Goal: Find specific page/section: Find specific page/section

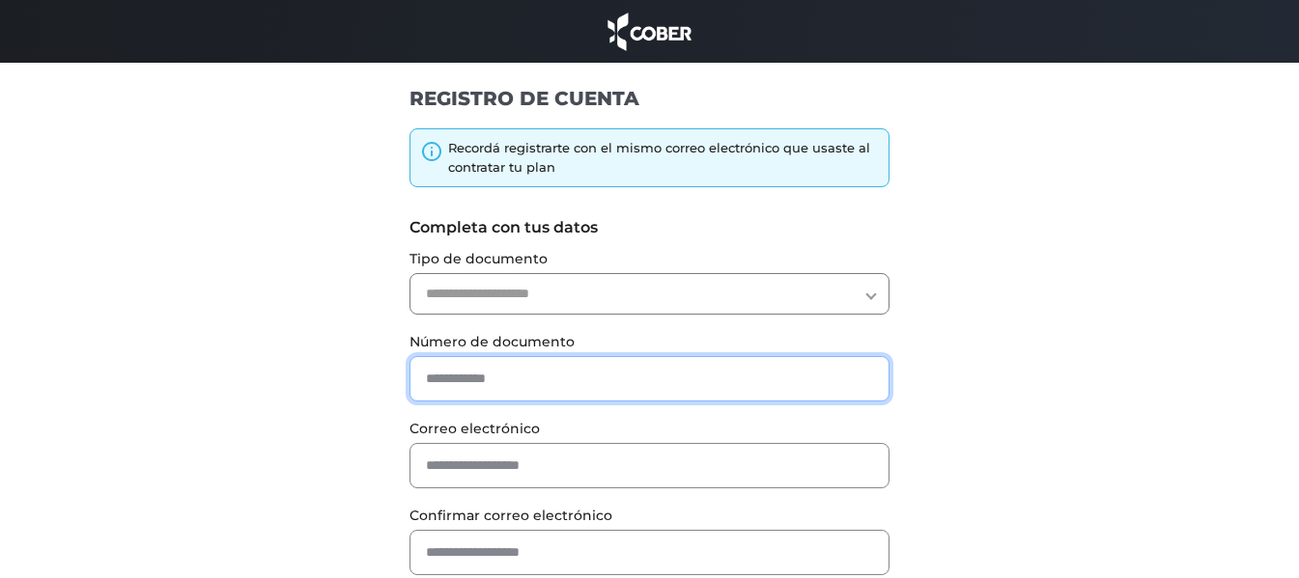
click at [569, 378] on input "text" at bounding box center [649, 378] width 480 height 45
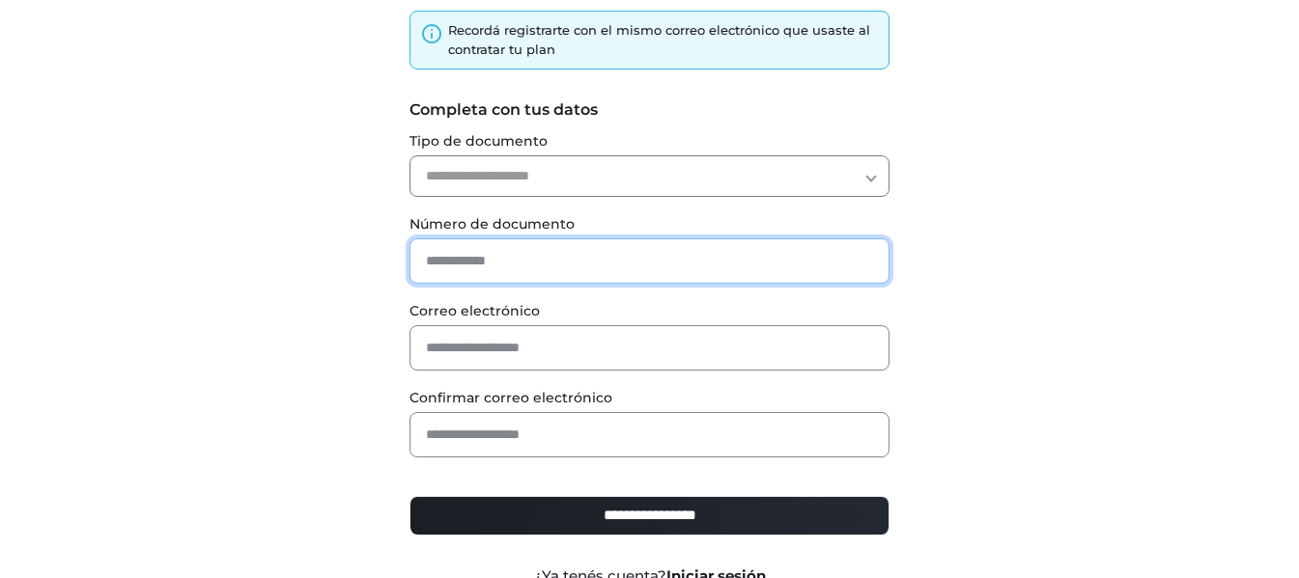
scroll to position [211, 0]
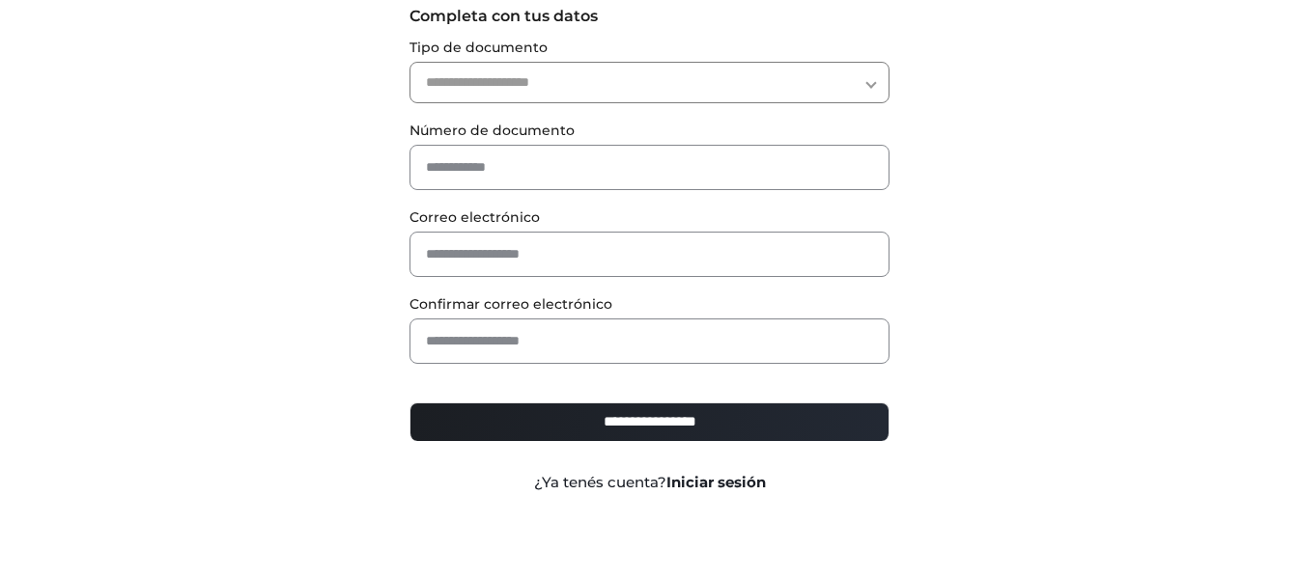
click at [726, 477] on link "Iniciar sesión" at bounding box center [715, 482] width 99 height 18
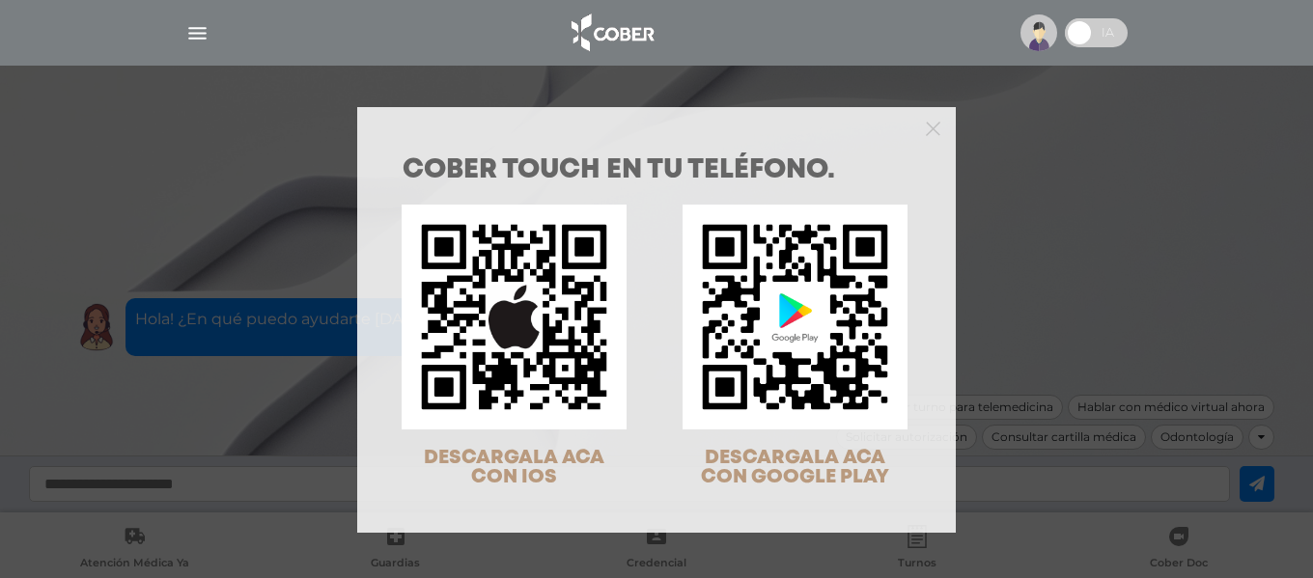
click at [1012, 29] on div "COBER TOUCH en tu teléfono. DESCARGALA ACA CON IOS DESCARGALA ACA CON GOOGLE PL…" at bounding box center [656, 289] width 1313 height 578
click at [1046, 35] on img at bounding box center [1039, 32] width 37 height 37
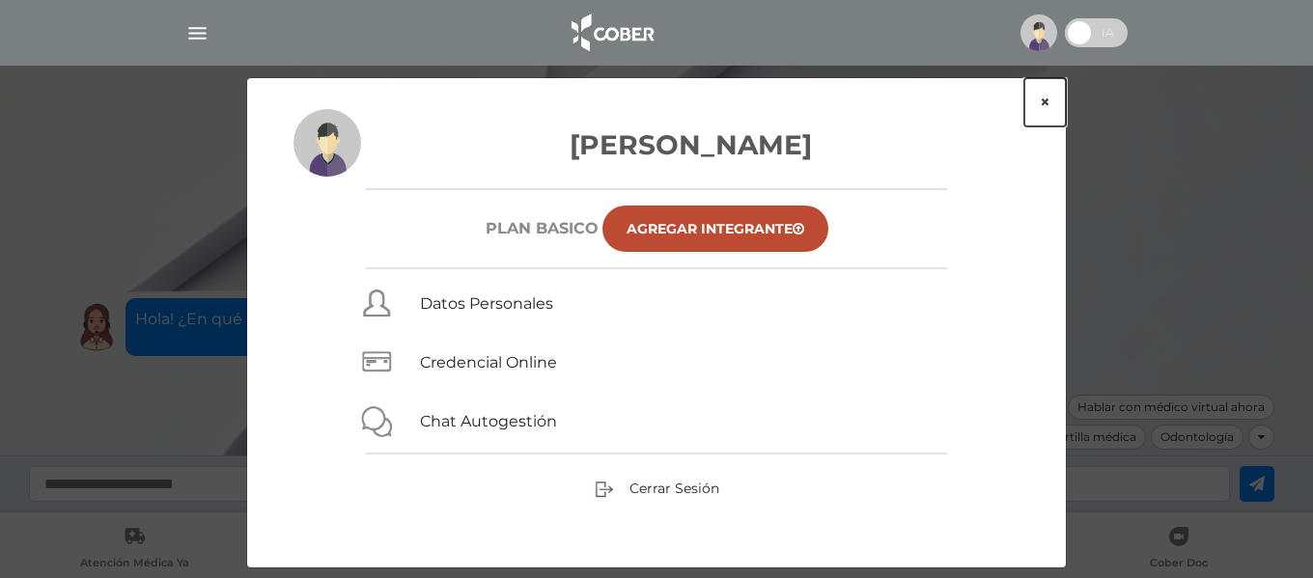
click at [1047, 98] on button "×" at bounding box center [1046, 102] width 42 height 48
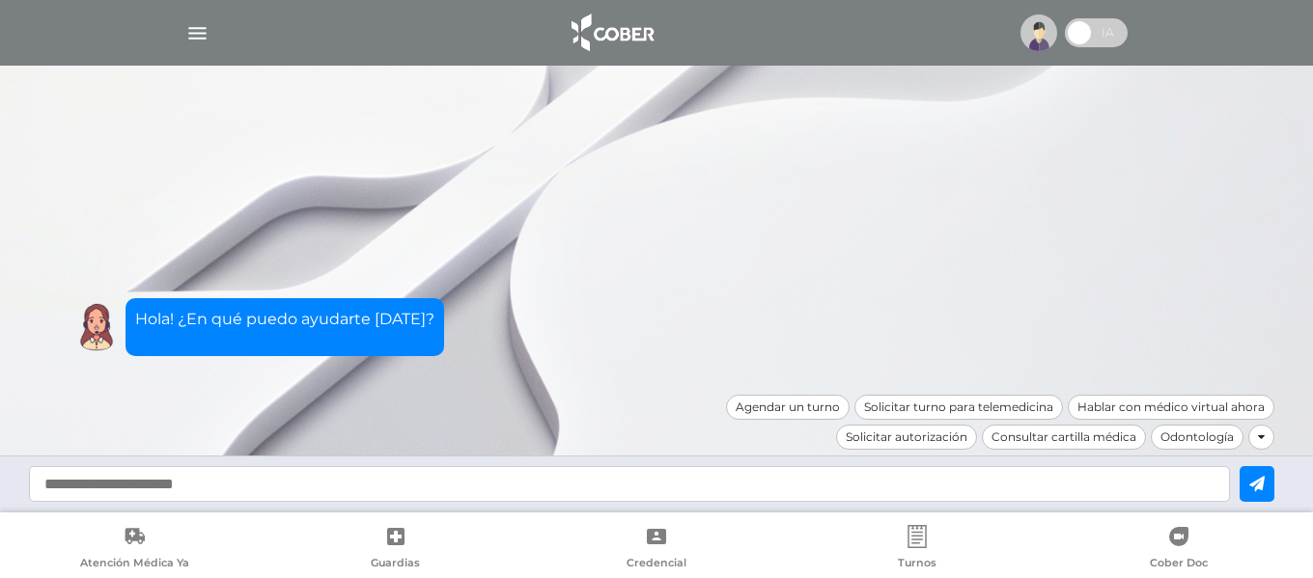
click at [206, 21] on img "button" at bounding box center [197, 33] width 24 height 24
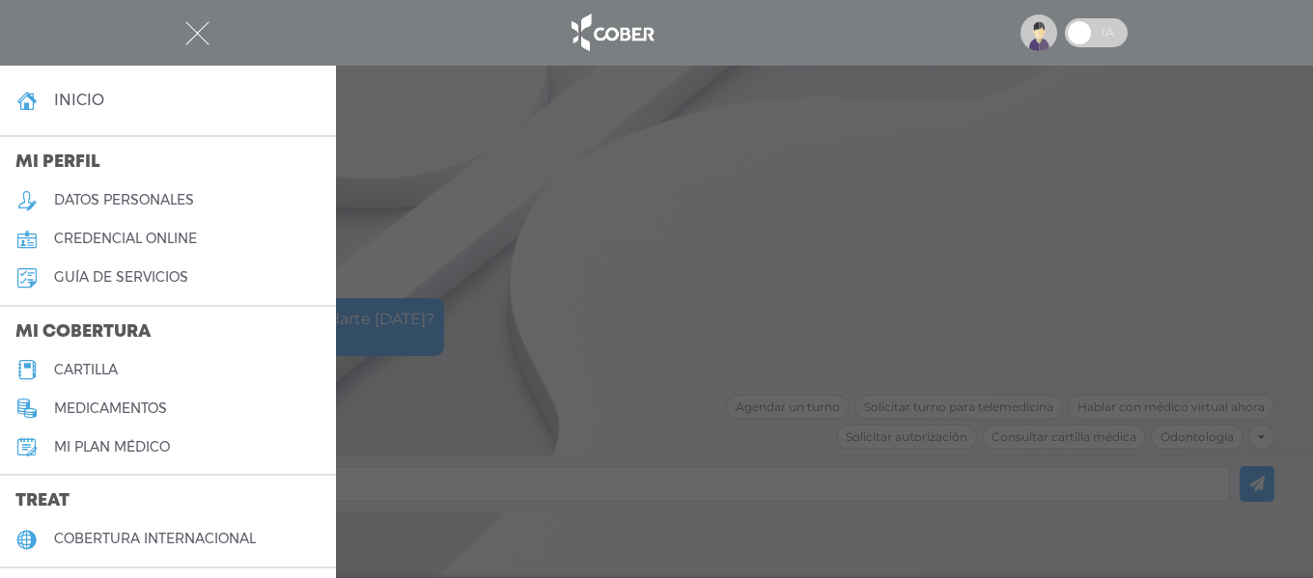
click at [127, 371] on link "cartilla" at bounding box center [168, 370] width 336 height 39
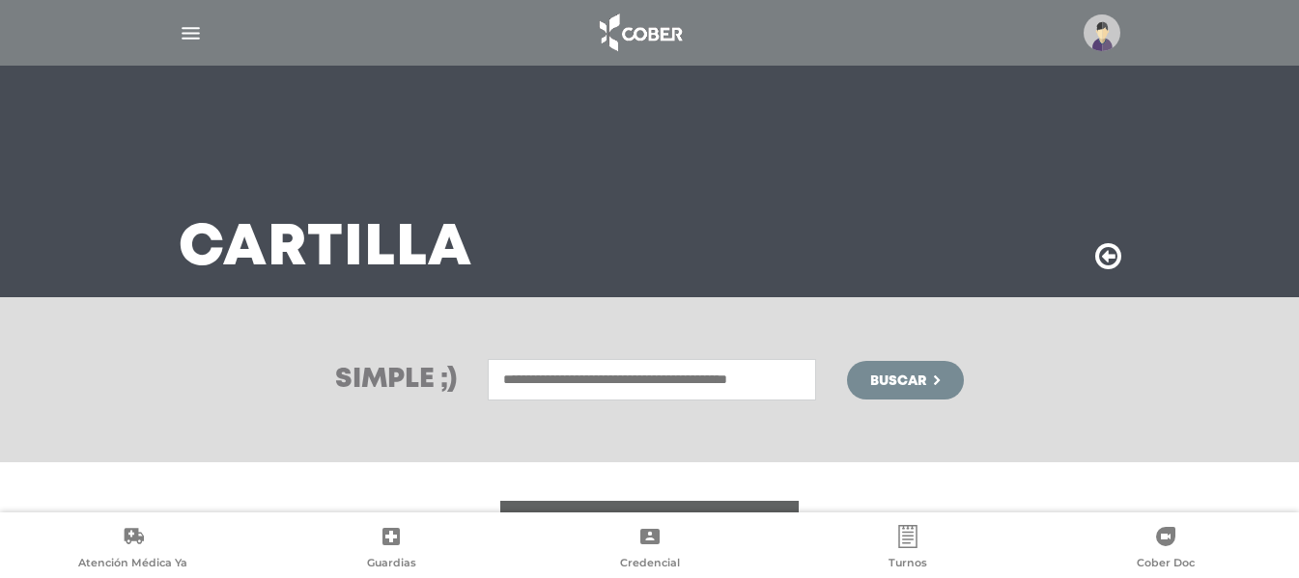
click at [604, 372] on input "text" at bounding box center [652, 380] width 328 height 42
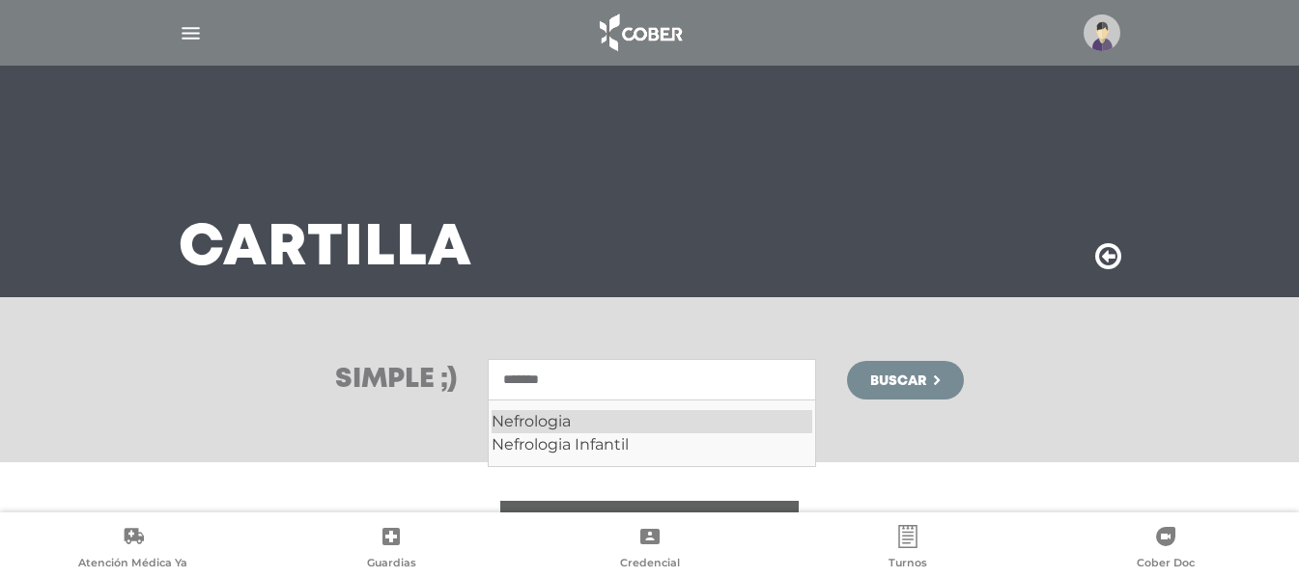
click at [629, 427] on div "Nefrologia" at bounding box center [652, 421] width 321 height 23
type input "**********"
click at [924, 367] on button "Buscar" at bounding box center [905, 380] width 116 height 39
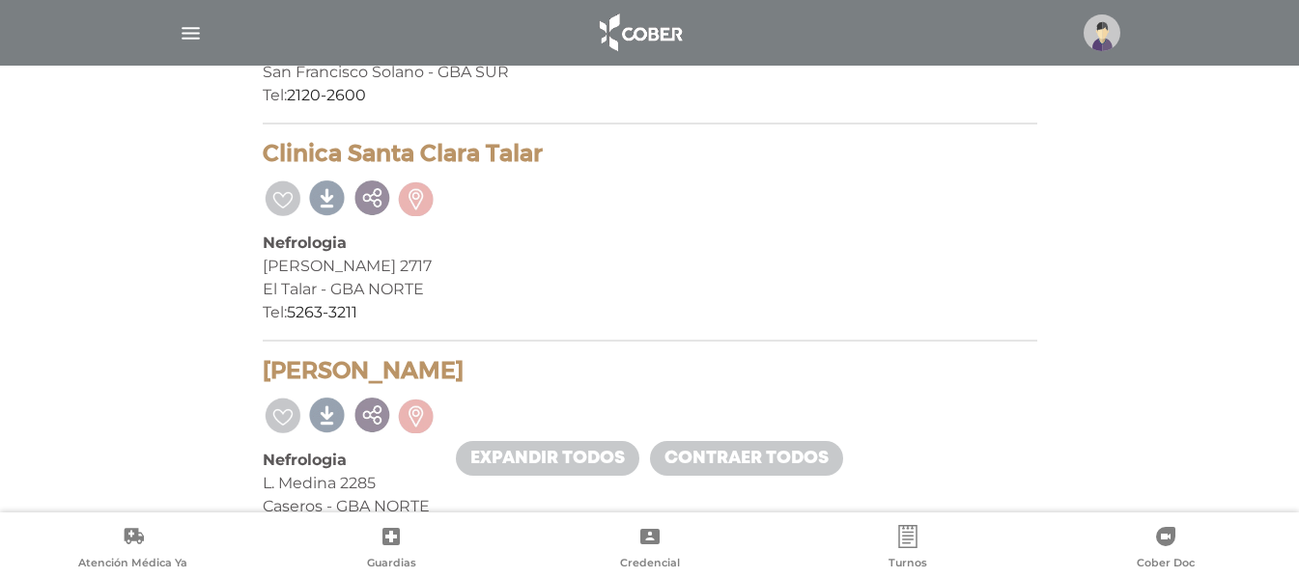
scroll to position [2749, 0]
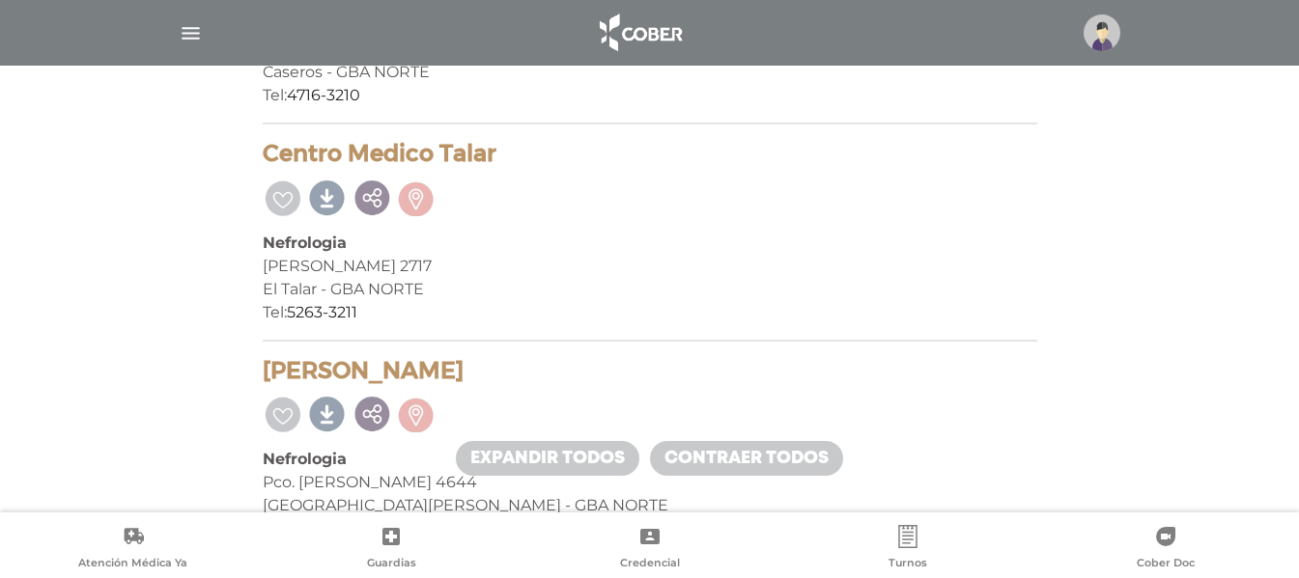
click at [811, 266] on div "Hipolito Irigoyen 2717" at bounding box center [650, 266] width 774 height 23
